Goal: Information Seeking & Learning: Learn about a topic

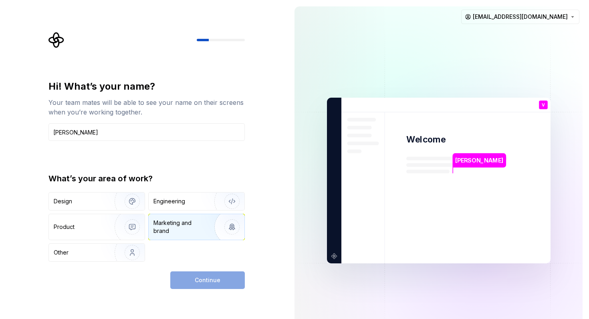
type input "[PERSON_NAME]"
click at [188, 228] on div "Marketing and brand" at bounding box center [180, 227] width 54 height 16
click at [195, 279] on button "Continue" at bounding box center [207, 281] width 75 height 18
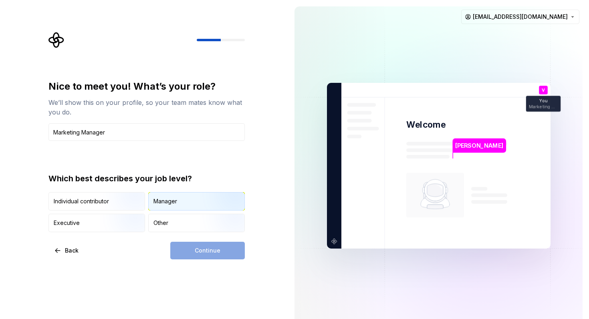
type input "Marketing Manager"
click at [161, 201] on div "Manager" at bounding box center [165, 202] width 24 height 8
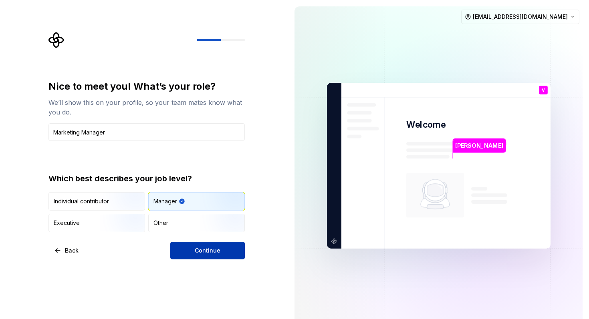
click at [195, 252] on span "Continue" at bounding box center [208, 251] width 26 height 8
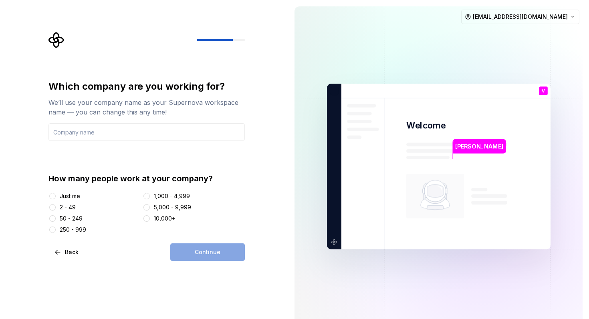
click at [73, 208] on div "2 - 49" at bounding box center [68, 208] width 16 height 8
click at [56, 208] on button "2 - 49" at bounding box center [52, 207] width 6 height 6
click at [147, 209] on button "5,000 - 9,999" at bounding box center [146, 207] width 6 height 6
click at [60, 208] on div "2 - 49" at bounding box center [68, 208] width 16 height 8
click at [56, 208] on button "2 - 49" at bounding box center [52, 207] width 6 height 6
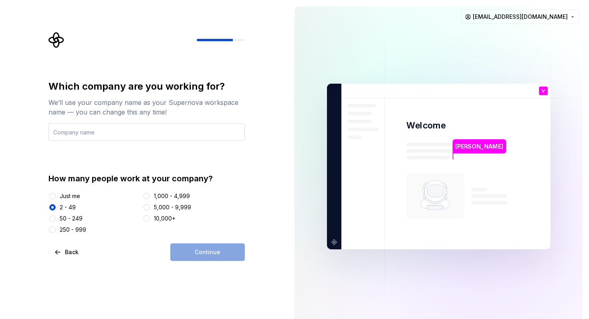
click at [111, 131] on input "text" at bounding box center [146, 132] width 196 height 18
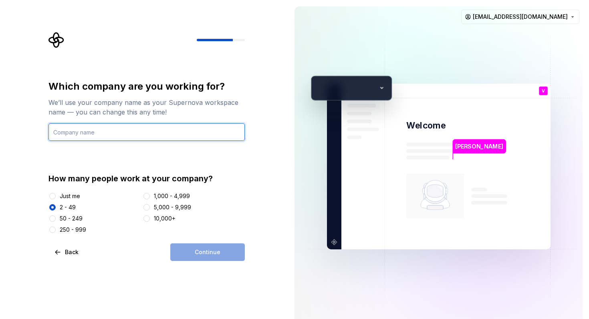
type input "[PERSON_NAME]"
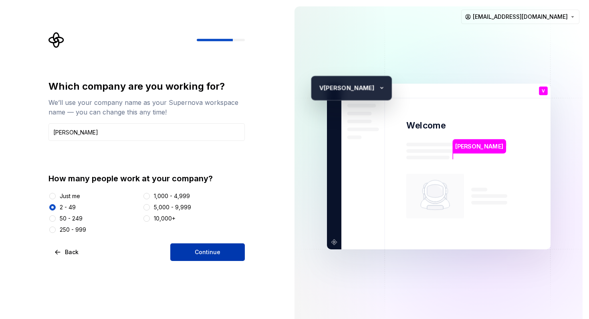
click at [200, 250] on span "Continue" at bounding box center [208, 252] width 26 height 8
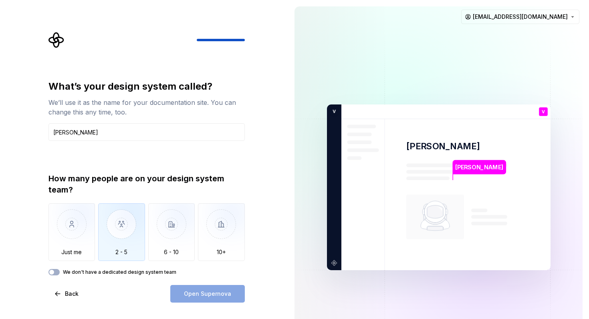
type input "[PERSON_NAME]"
click at [135, 213] on img "button" at bounding box center [121, 231] width 47 height 54
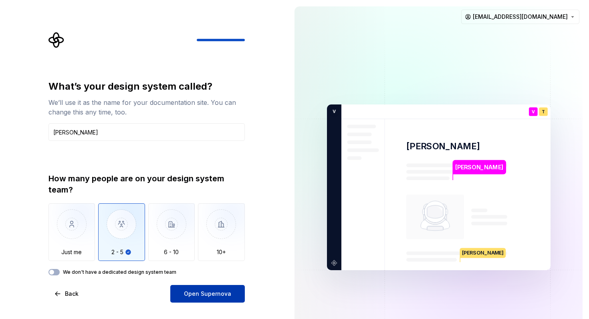
click at [210, 292] on span "Open Supernova" at bounding box center [207, 294] width 47 height 8
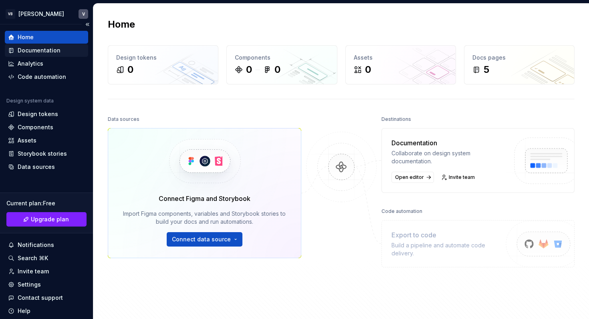
click at [64, 50] on div "Documentation" at bounding box center [46, 50] width 77 height 8
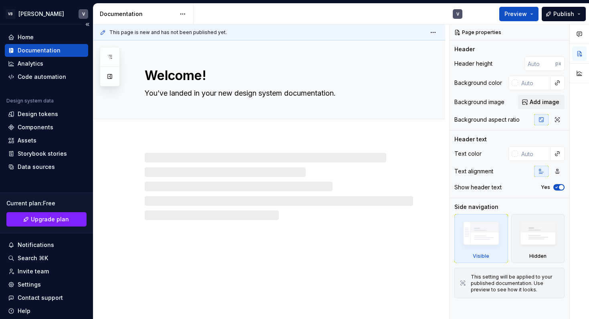
type textarea "*"
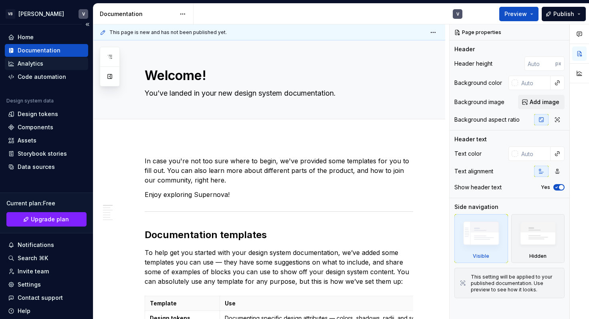
click at [59, 63] on div "Analytics" at bounding box center [46, 64] width 77 height 8
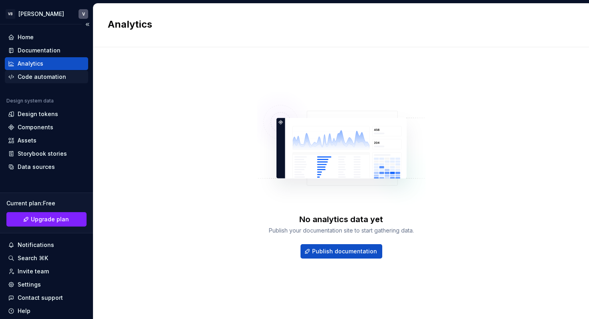
click at [58, 77] on div "Code automation" at bounding box center [42, 77] width 48 height 8
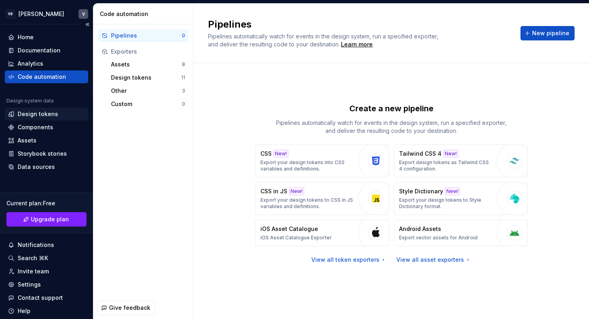
click at [44, 117] on div "Design tokens" at bounding box center [38, 114] width 40 height 8
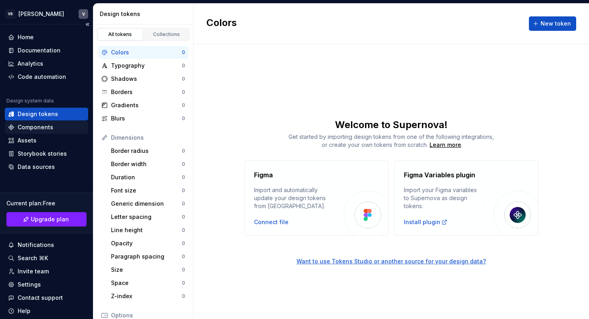
click at [44, 128] on div "Components" at bounding box center [36, 127] width 36 height 8
